Goal: Find specific page/section: Find specific page/section

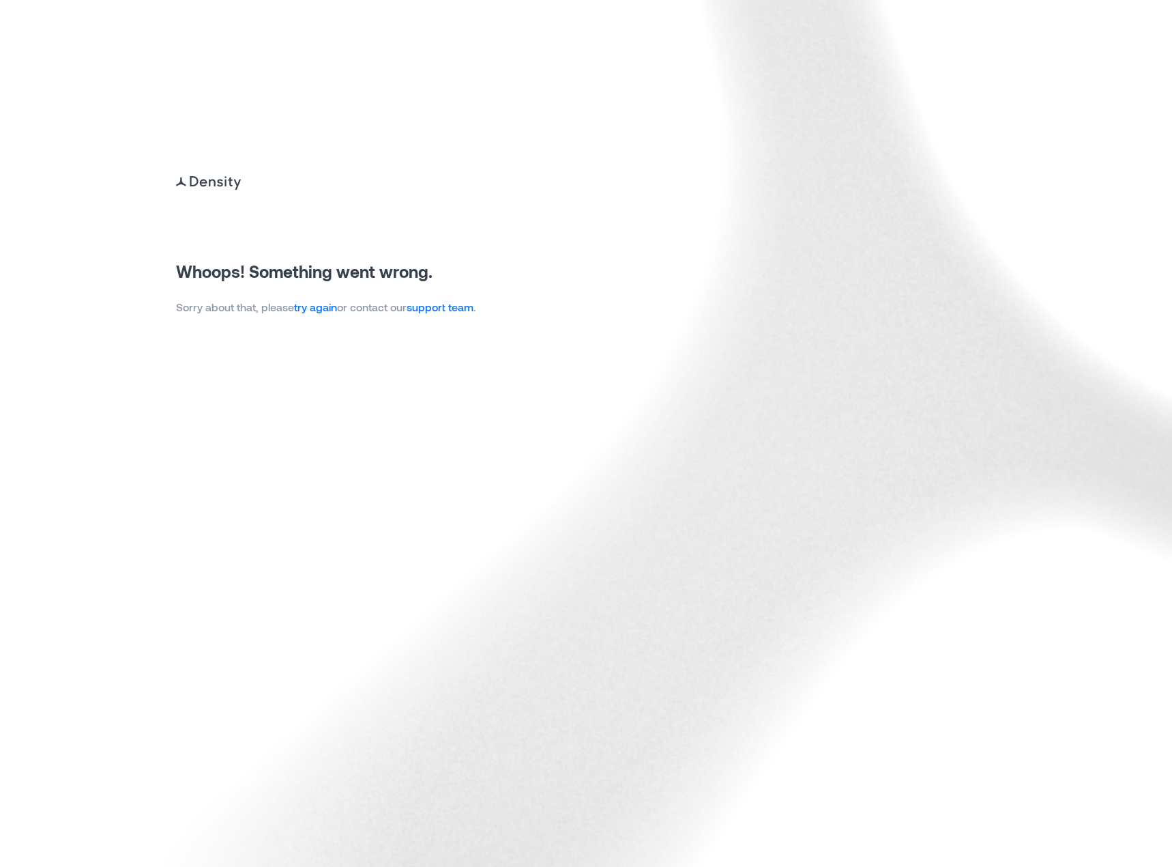
click at [328, 313] on link "try again" at bounding box center [315, 306] width 43 height 13
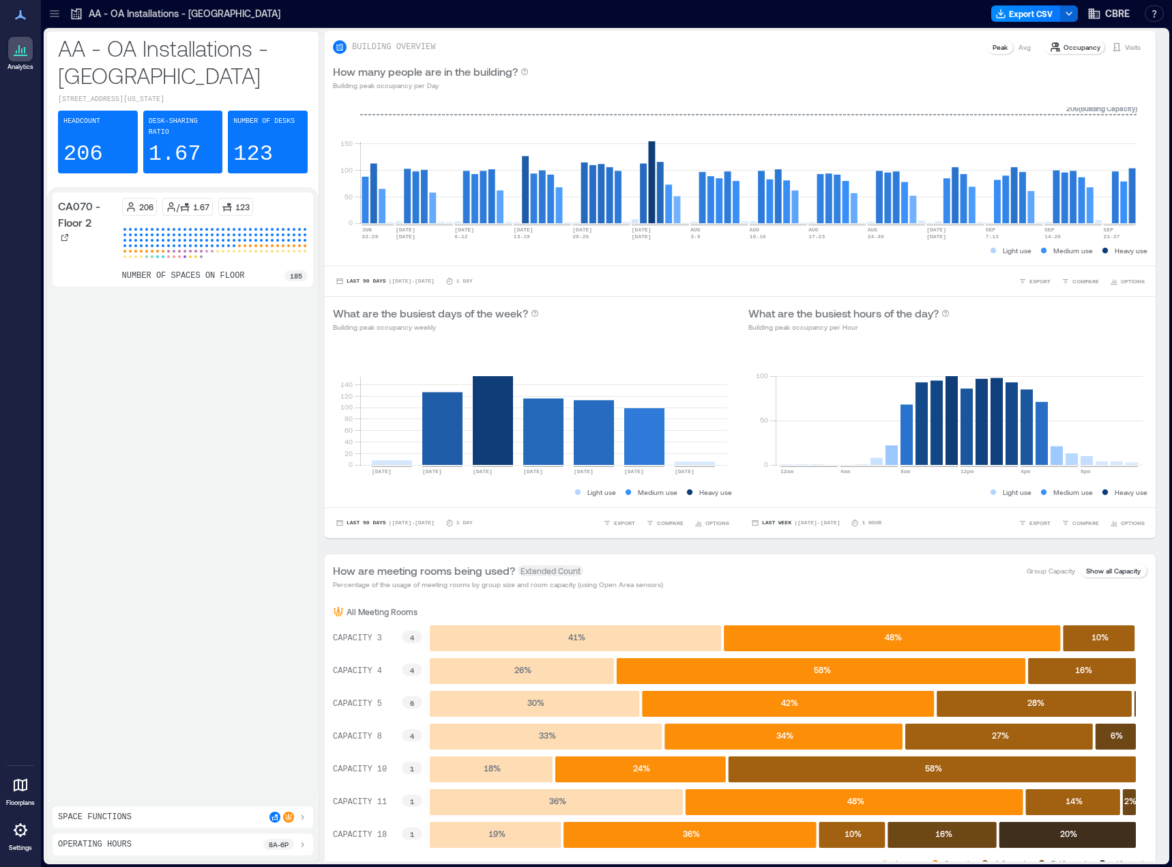
click at [55, 14] on icon at bounding box center [54, 13] width 9 height 1
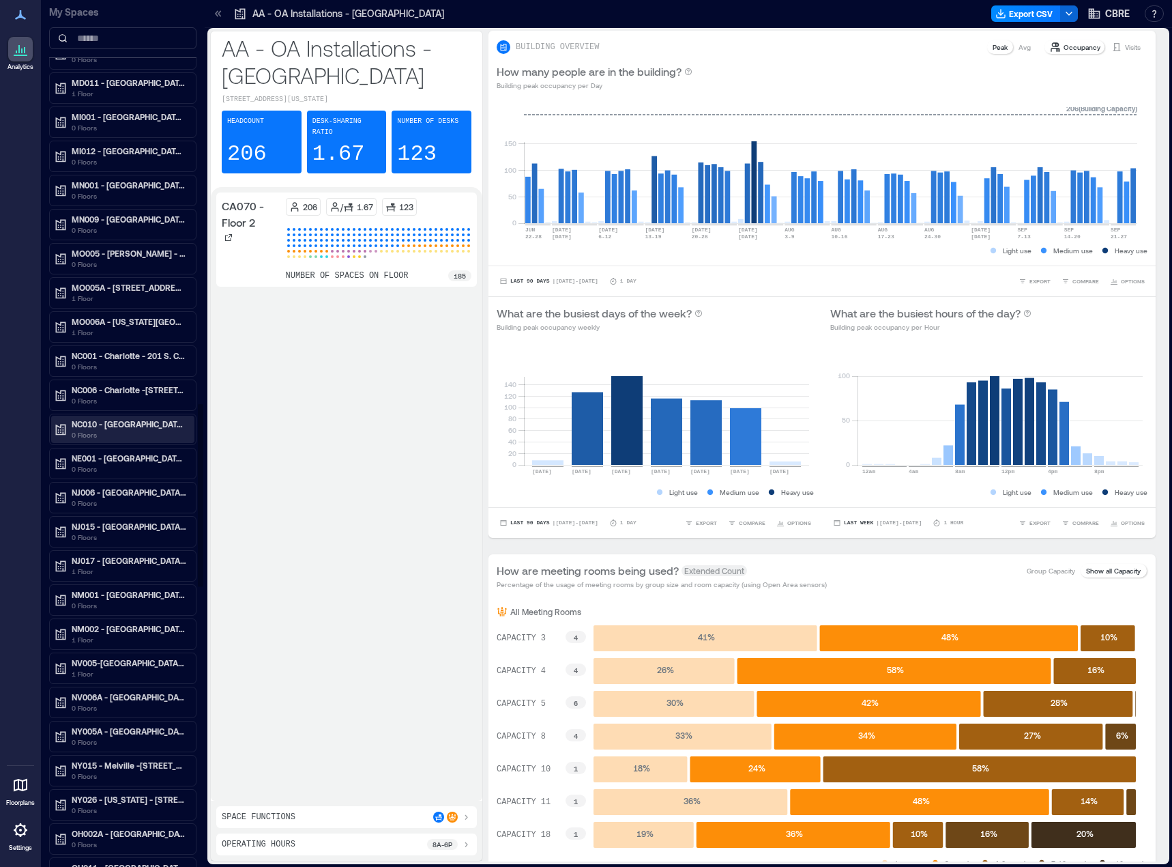
scroll to position [1911, 0]
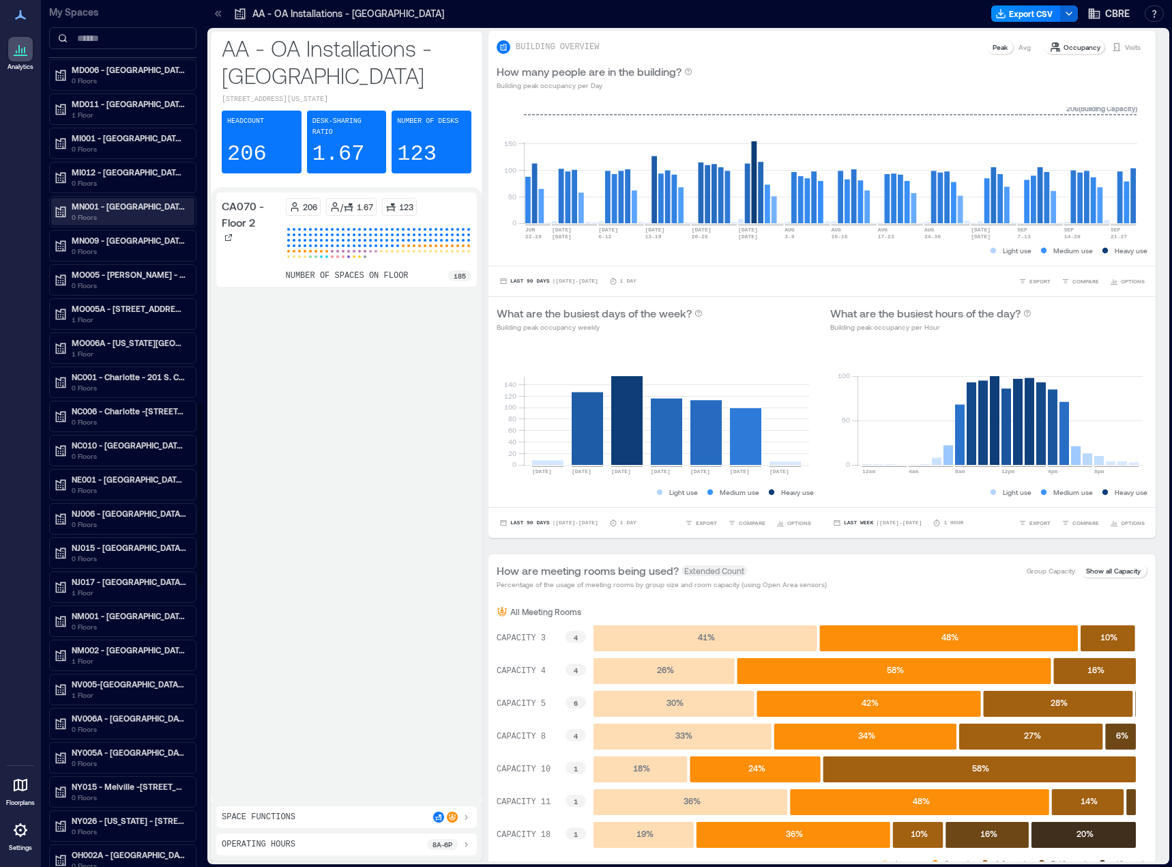
click at [147, 208] on p "MN001 - [GEOGRAPHIC_DATA] - [STREET_ADDRESS]" at bounding box center [129, 206] width 115 height 11
